Goal: Transaction & Acquisition: Subscribe to service/newsletter

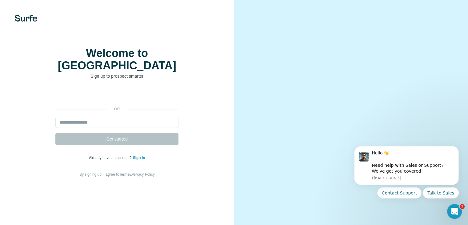
click at [218, 161] on div "or Get started Already have an account? Sign in By signing up, I agree to Terms…" at bounding box center [117, 133] width 210 height 89
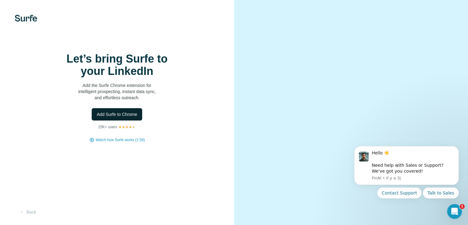
click at [120, 117] on span "Add Surfe to Chrome" at bounding box center [117, 114] width 41 height 6
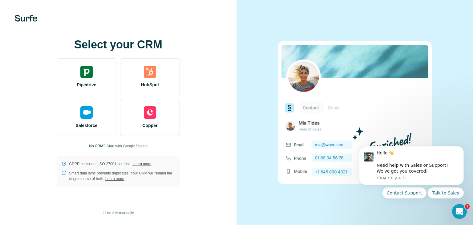
click at [130, 147] on span "Start with Google Sheets" at bounding box center [127, 146] width 41 height 6
